Goal: Find specific page/section

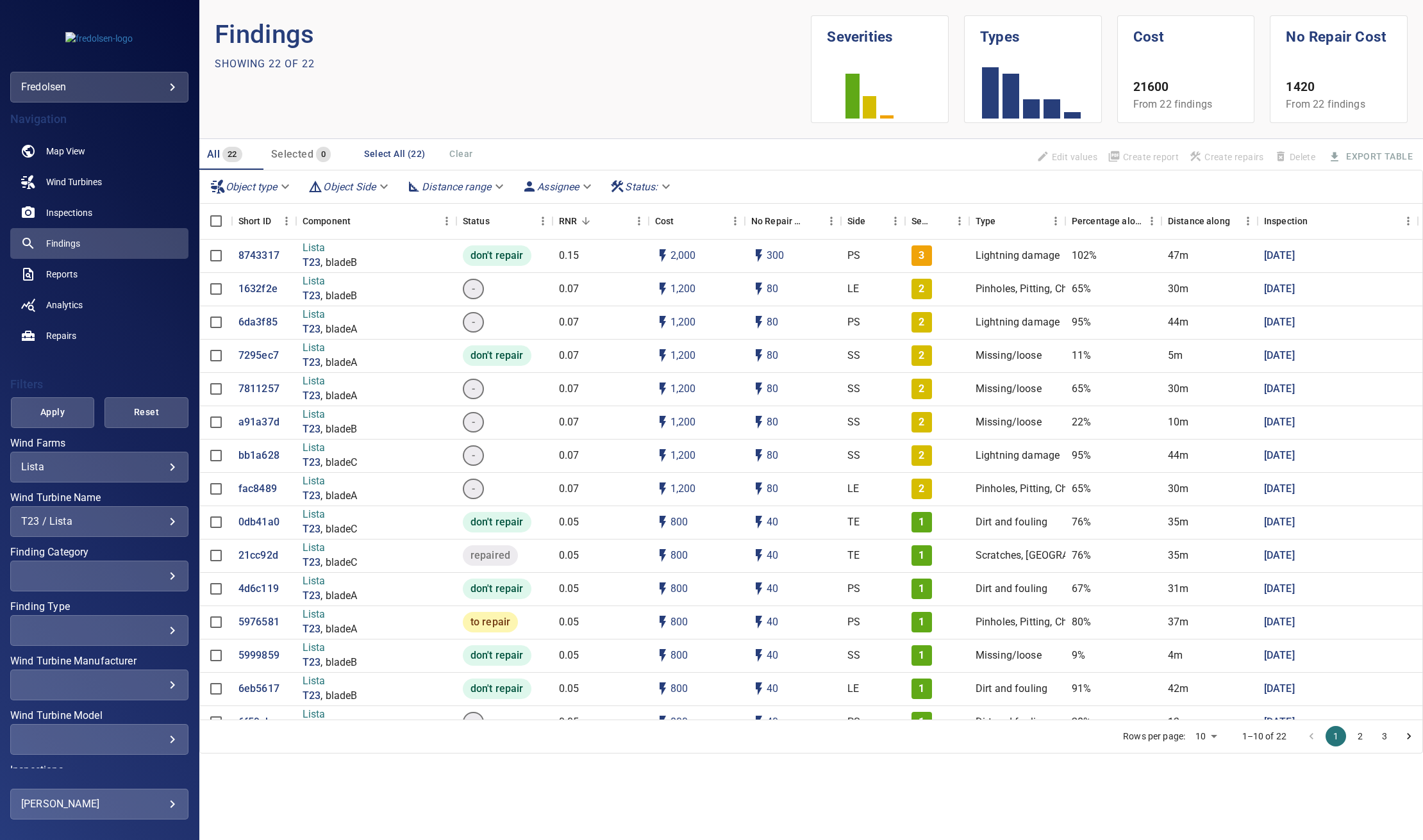
scroll to position [91, 0]
